Goal: Task Accomplishment & Management: Manage account settings

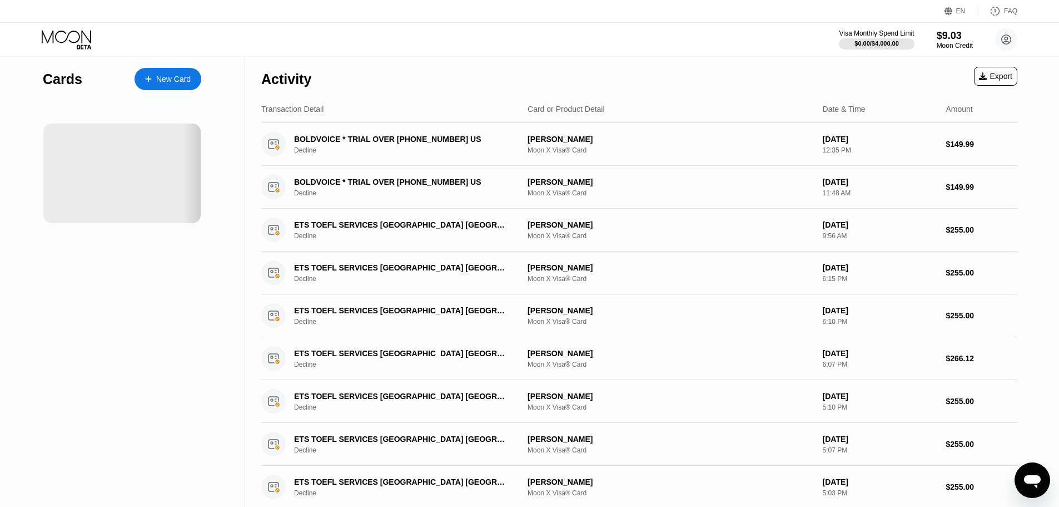
click at [146, 64] on div "Cards New Card" at bounding box center [122, 76] width 158 height 39
click at [155, 73] on div "New Card" at bounding box center [168, 79] width 67 height 22
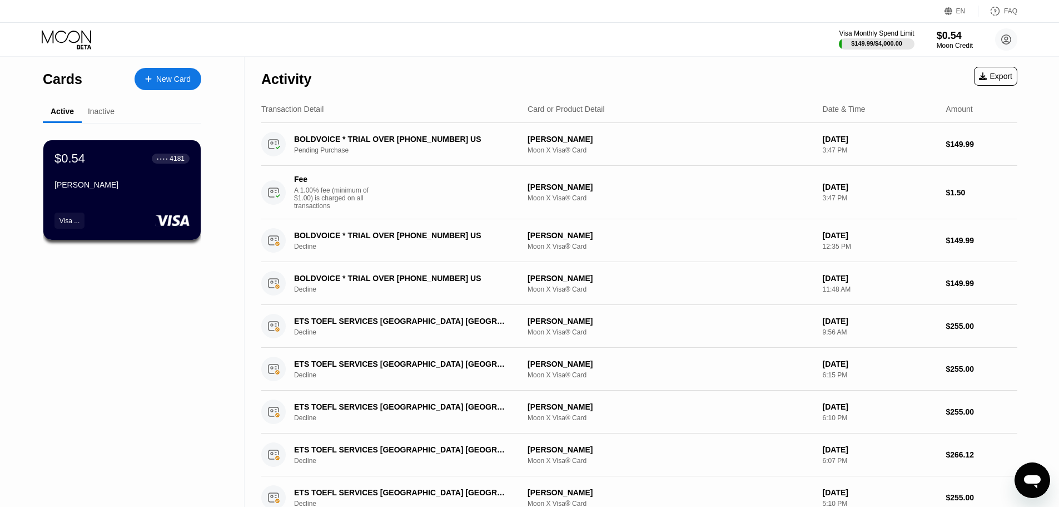
click at [539, 209] on div "Fee A 1.00% fee (minimum of $1.00) is charged on all transactions Morteza Paseh…" at bounding box center [639, 192] width 756 height 53
